Goal: Task Accomplishment & Management: Manage account settings

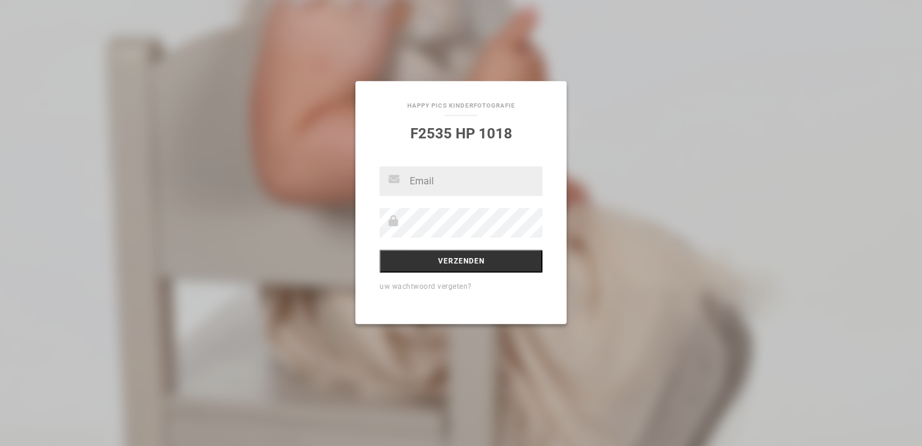
click at [432, 185] on input "text" at bounding box center [461, 181] width 163 height 30
drag, startPoint x: 514, startPoint y: 129, endPoint x: 417, endPoint y: 129, distance: 97.8
click at [409, 133] on h2 "F2535 HP 1018" at bounding box center [461, 133] width 163 height 17
copy link "F2535 HP 1018"
click at [421, 182] on input "text" at bounding box center [461, 181] width 163 height 30
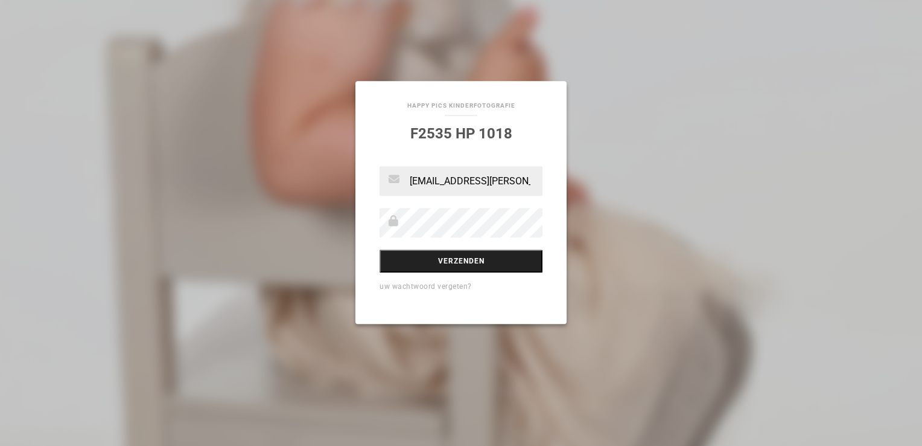
type input "[EMAIL_ADDRESS][PERSON_NAME][DOMAIN_NAME]"
click at [461, 267] on input "Verzenden" at bounding box center [461, 260] width 163 height 23
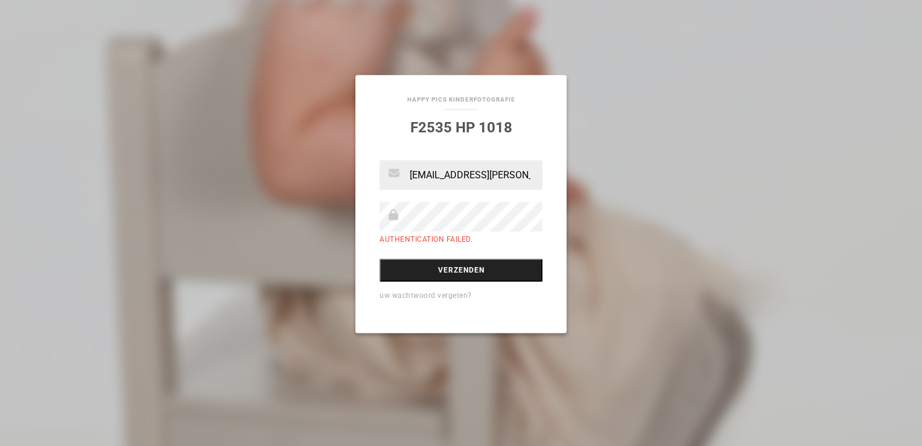
click at [479, 281] on input "Verzenden" at bounding box center [461, 269] width 163 height 23
click at [473, 265] on input "Verzenden" at bounding box center [461, 269] width 163 height 23
click at [497, 280] on input "Verzenden" at bounding box center [461, 269] width 163 height 23
click at [442, 294] on link "uw wachtwoord vergeten?" at bounding box center [426, 295] width 92 height 8
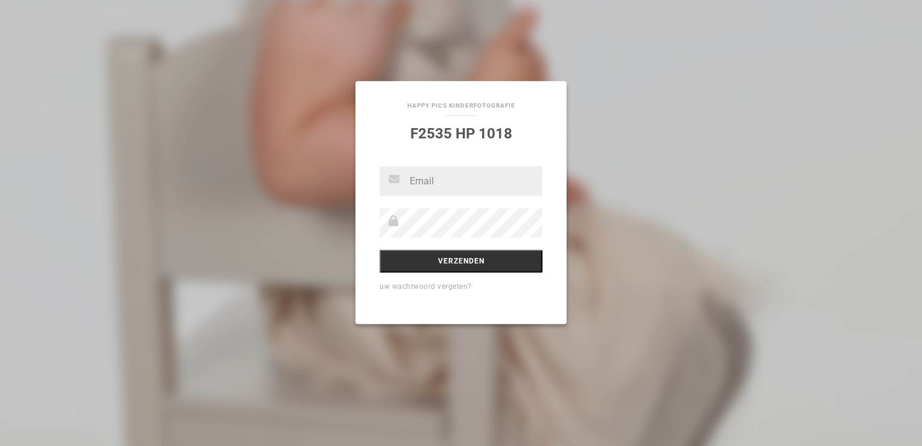
click at [429, 185] on input "text" at bounding box center [461, 181] width 163 height 30
type input "[EMAIL_ADDRESS][PERSON_NAME][DOMAIN_NAME]"
click at [452, 257] on input "Verzenden" at bounding box center [461, 260] width 163 height 23
